Goal: Task Accomplishment & Management: Use online tool/utility

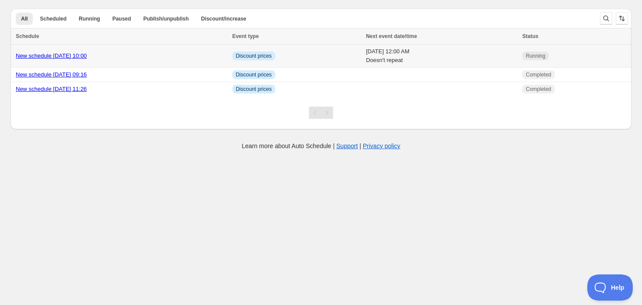
click at [325, 60] on td "Info Discount prices" at bounding box center [296, 56] width 133 height 23
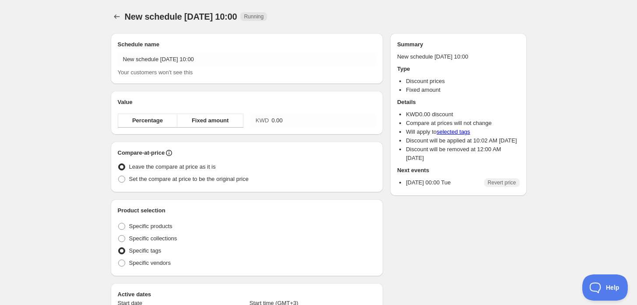
radio input "true"
checkbox input "true"
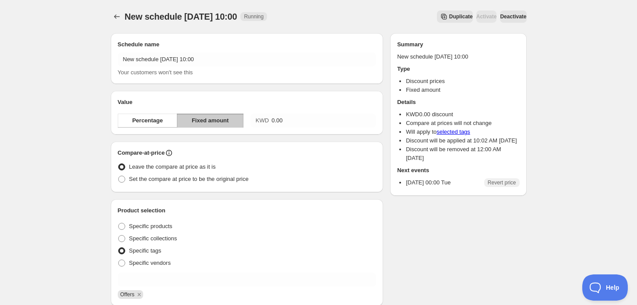
click at [111, 15] on button "Schedules" at bounding box center [117, 17] width 12 height 12
